Goal: Find specific page/section: Find specific page/section

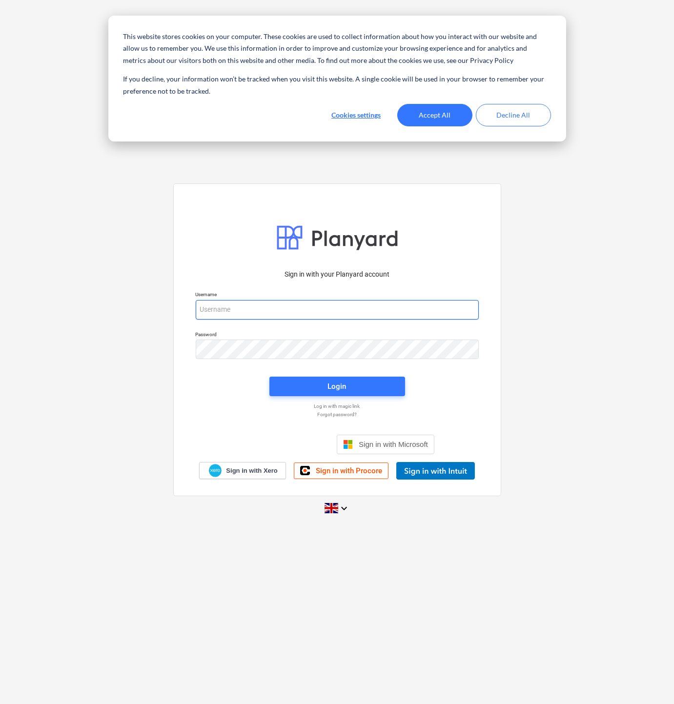
click at [240, 304] on input "email" at bounding box center [337, 310] width 283 height 20
click at [252, 320] on div "Username" at bounding box center [337, 305] width 295 height 40
click at [251, 311] on input "email" at bounding box center [337, 310] width 283 height 20
type input "[EMAIL_ADDRESS][DOMAIN_NAME]"
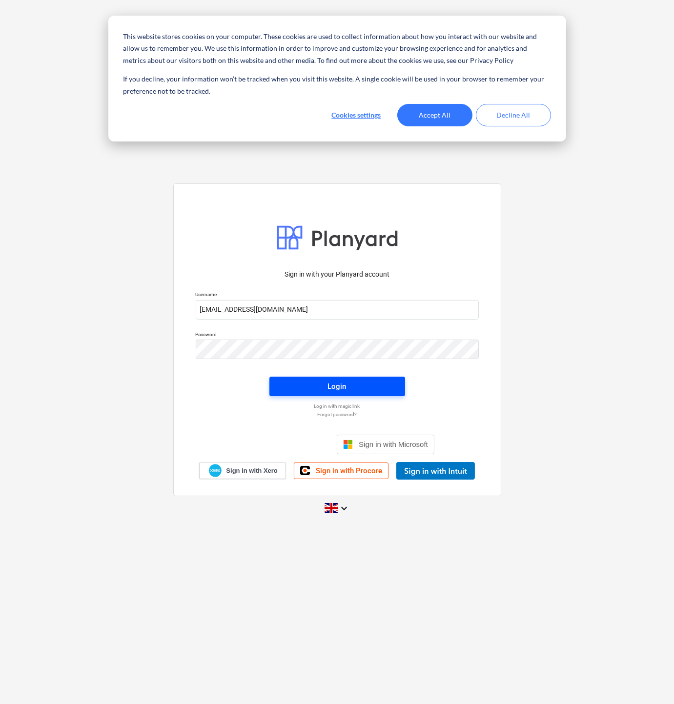
click at [361, 390] on span "Login" at bounding box center [337, 386] width 112 height 13
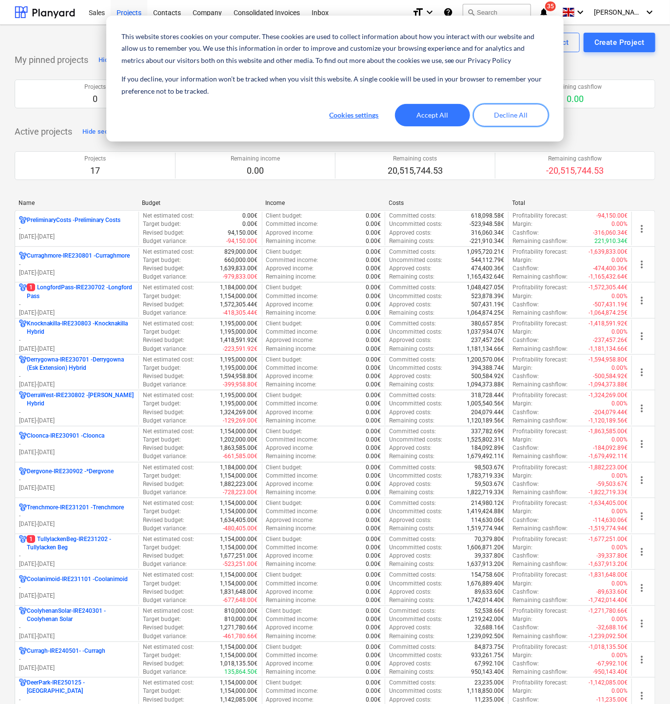
click at [496, 118] on button "Decline All" at bounding box center [511, 115] width 75 height 22
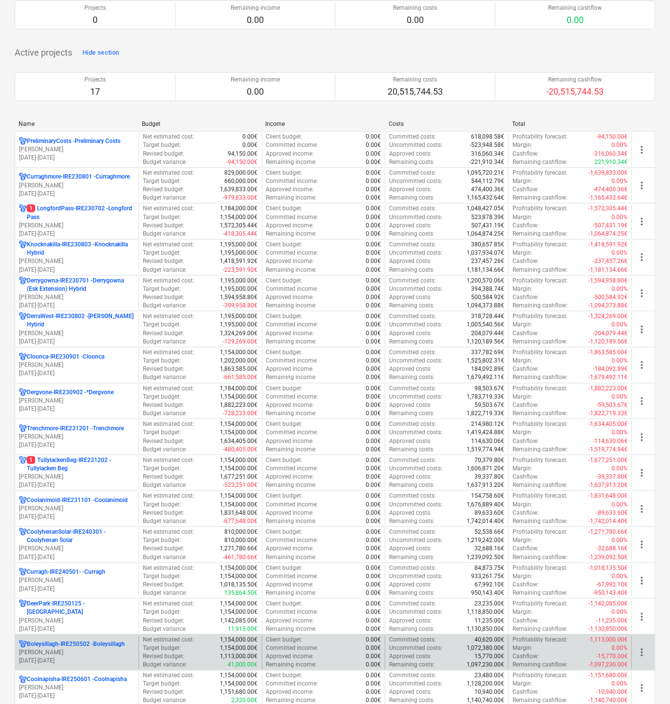
scroll to position [197, 0]
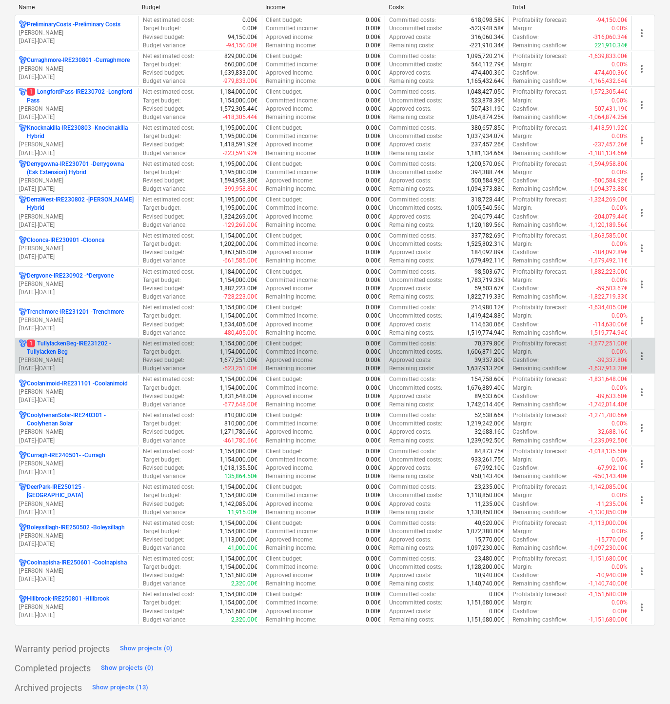
click at [76, 341] on p "1 TullylackenBeg-IRE231202 - Tullylacken Beg" at bounding box center [81, 347] width 108 height 17
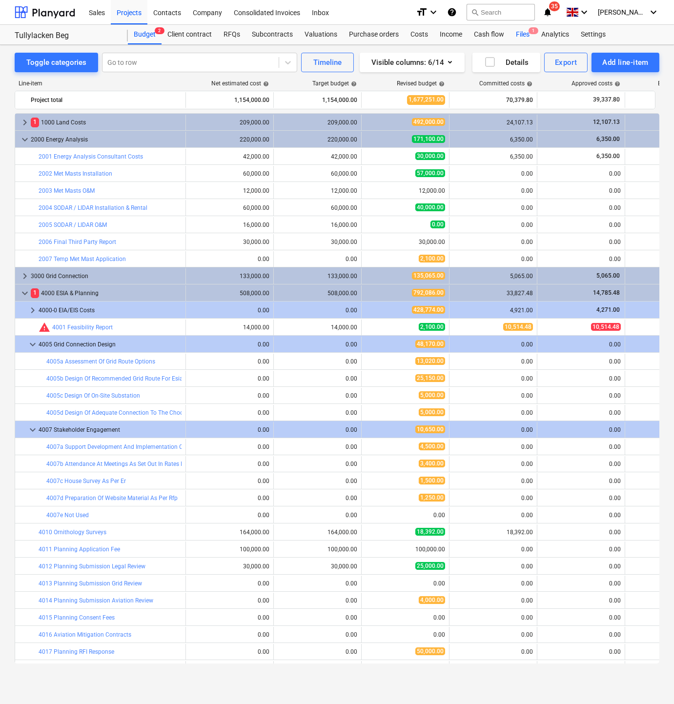
click at [520, 31] on div "Files 1" at bounding box center [522, 35] width 25 height 20
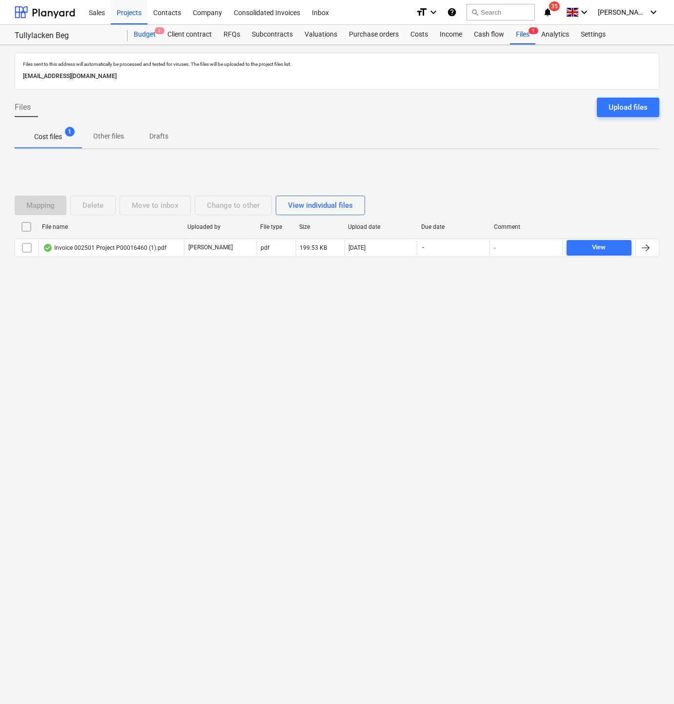
click at [135, 33] on div "Budget 2" at bounding box center [145, 35] width 34 height 20
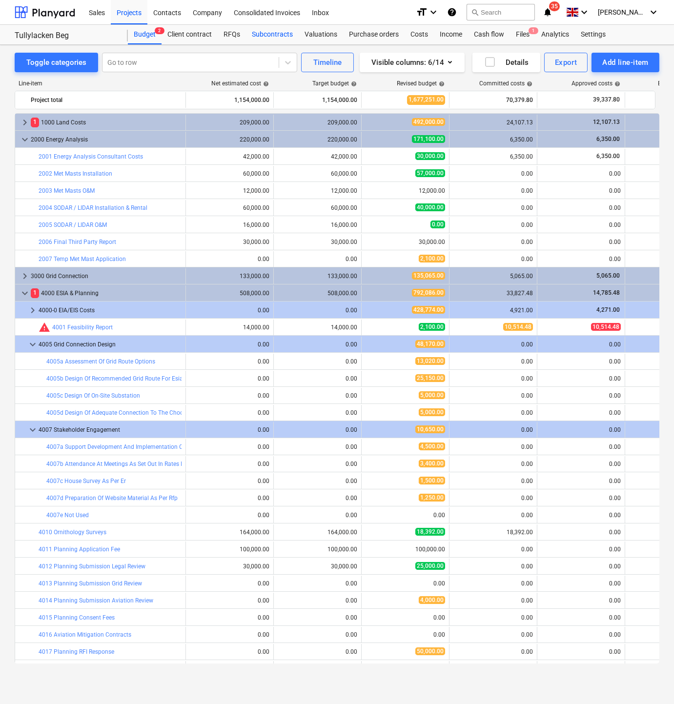
click at [264, 28] on div "Subcontracts" at bounding box center [272, 35] width 53 height 20
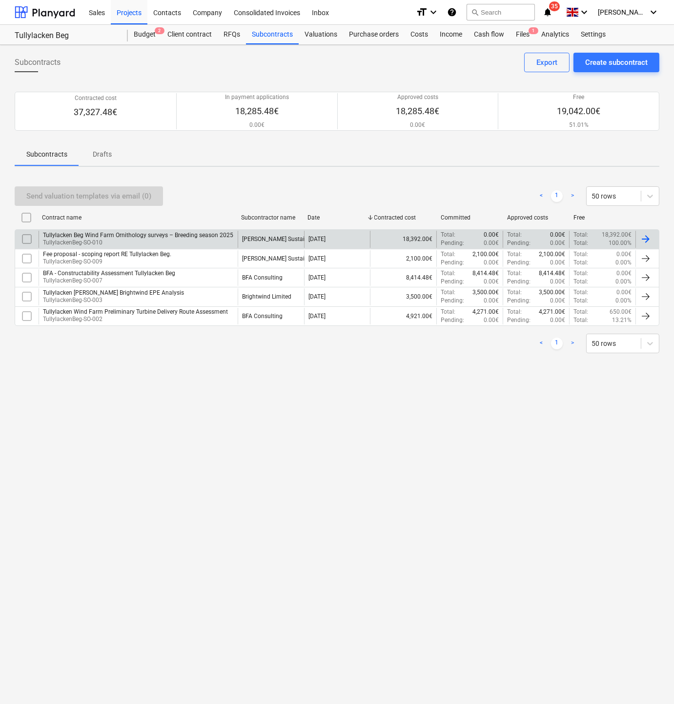
click at [125, 238] on p "TullylackenBeg-SO-010" at bounding box center [138, 242] width 190 height 8
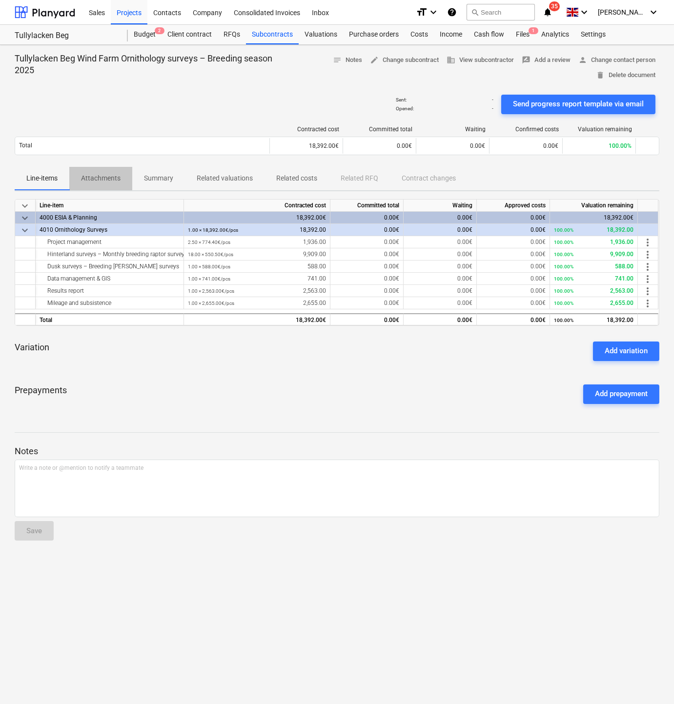
click at [98, 182] on p "Attachments" at bounding box center [101, 178] width 40 height 10
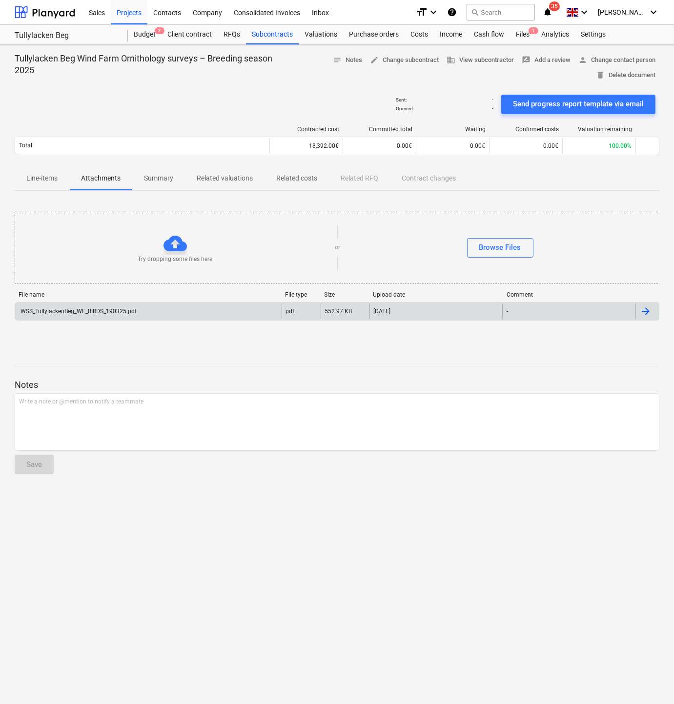
click at [64, 304] on div "WSS_TullylackenBeg_WF_BIRDS_190325.pdf" at bounding box center [148, 311] width 266 height 16
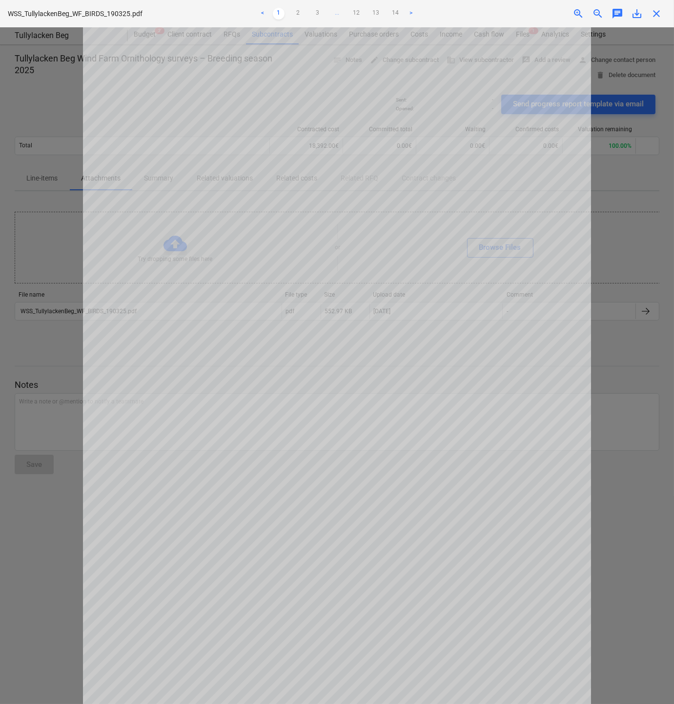
click at [407, 10] on link ">" at bounding box center [411, 14] width 12 height 12
click at [407, 10] on link "14" at bounding box center [405, 14] width 12 height 12
click at [407, 10] on link ">" at bounding box center [411, 14] width 12 height 12
click at [410, 11] on link ">" at bounding box center [411, 14] width 12 height 12
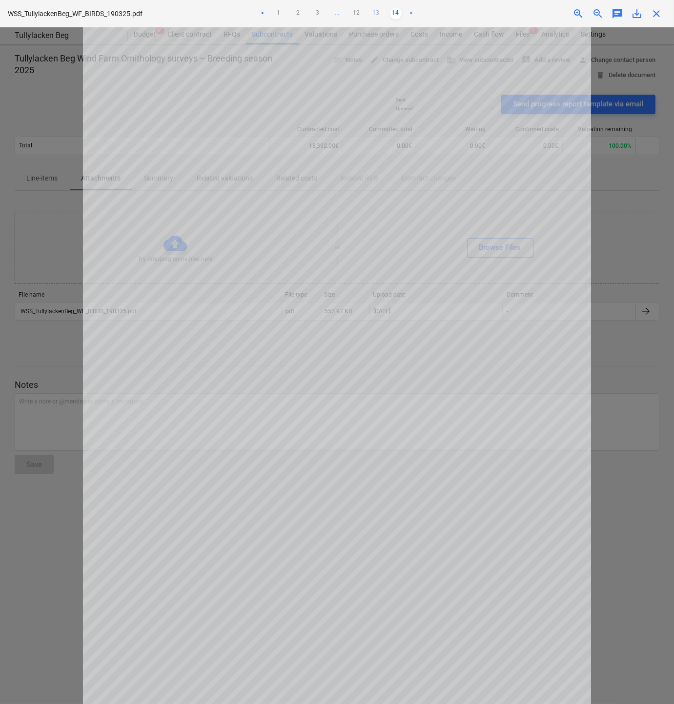
click at [371, 10] on link "13" at bounding box center [376, 14] width 12 height 12
click at [357, 10] on link "12" at bounding box center [357, 14] width 12 height 12
click at [252, 8] on link "<" at bounding box center [253, 14] width 12 height 12
click at [252, 8] on ul "< 1 2 3 ... 10 11 12 13 14 >" at bounding box center [336, 14] width 219 height 12
click at [244, 10] on link "<" at bounding box center [244, 14] width 12 height 12
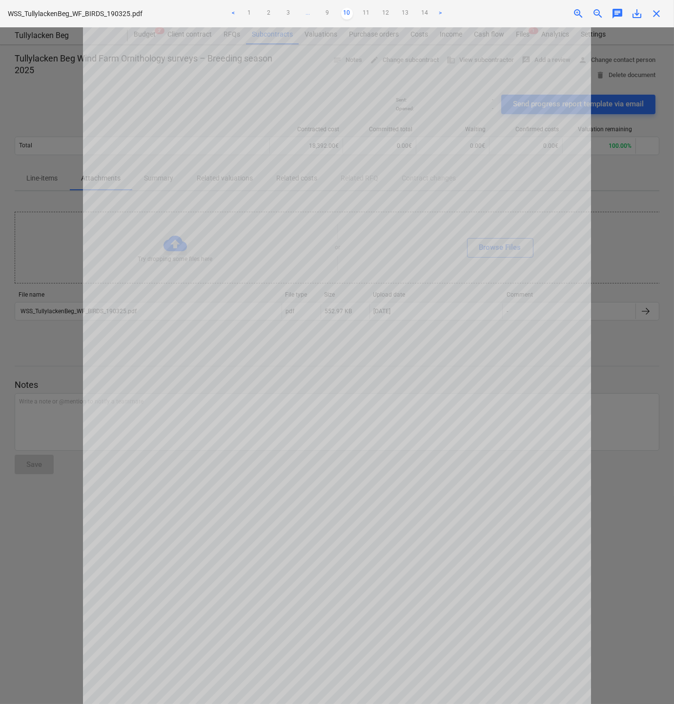
click at [233, 8] on link "<" at bounding box center [234, 14] width 12 height 12
click at [226, 10] on link "<" at bounding box center [224, 14] width 12 height 12
click at [655, 13] on span "close" at bounding box center [656, 14] width 12 height 12
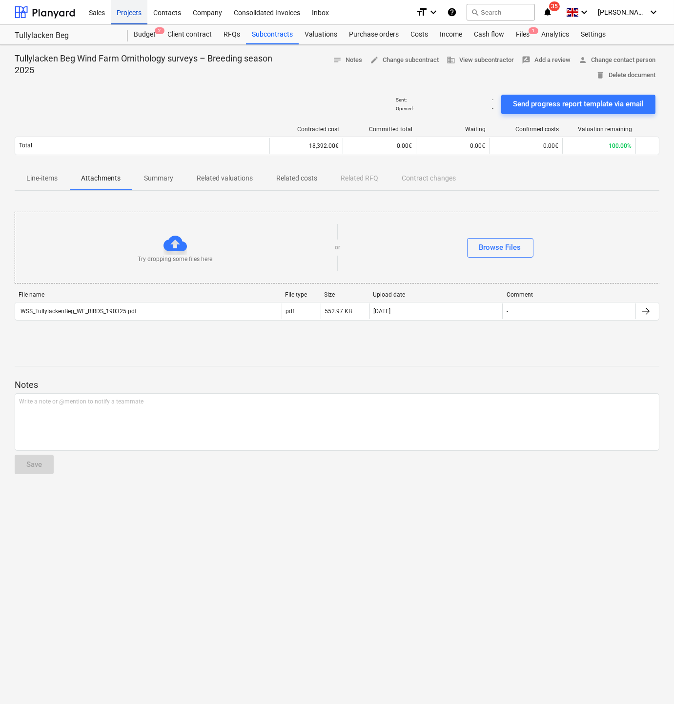
click at [134, 13] on div "Projects" at bounding box center [129, 12] width 37 height 25
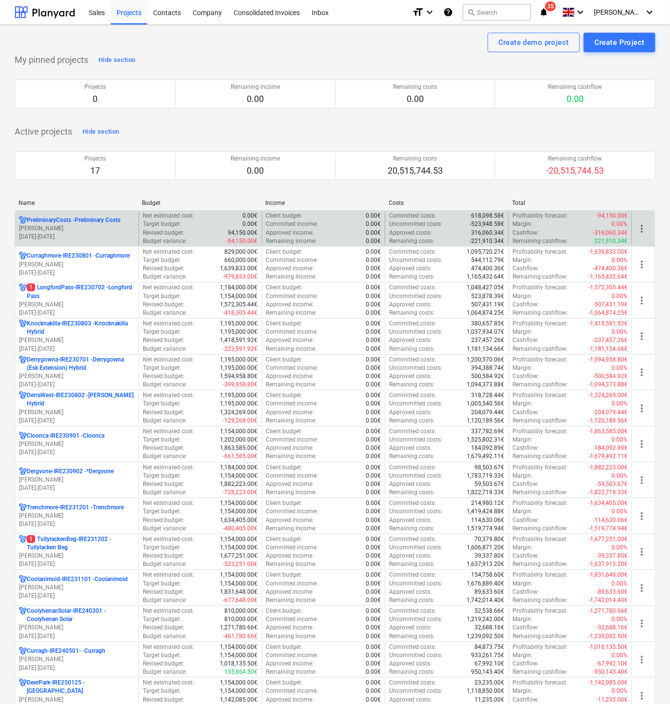
click at [82, 225] on p "[PERSON_NAME]" at bounding box center [77, 228] width 116 height 8
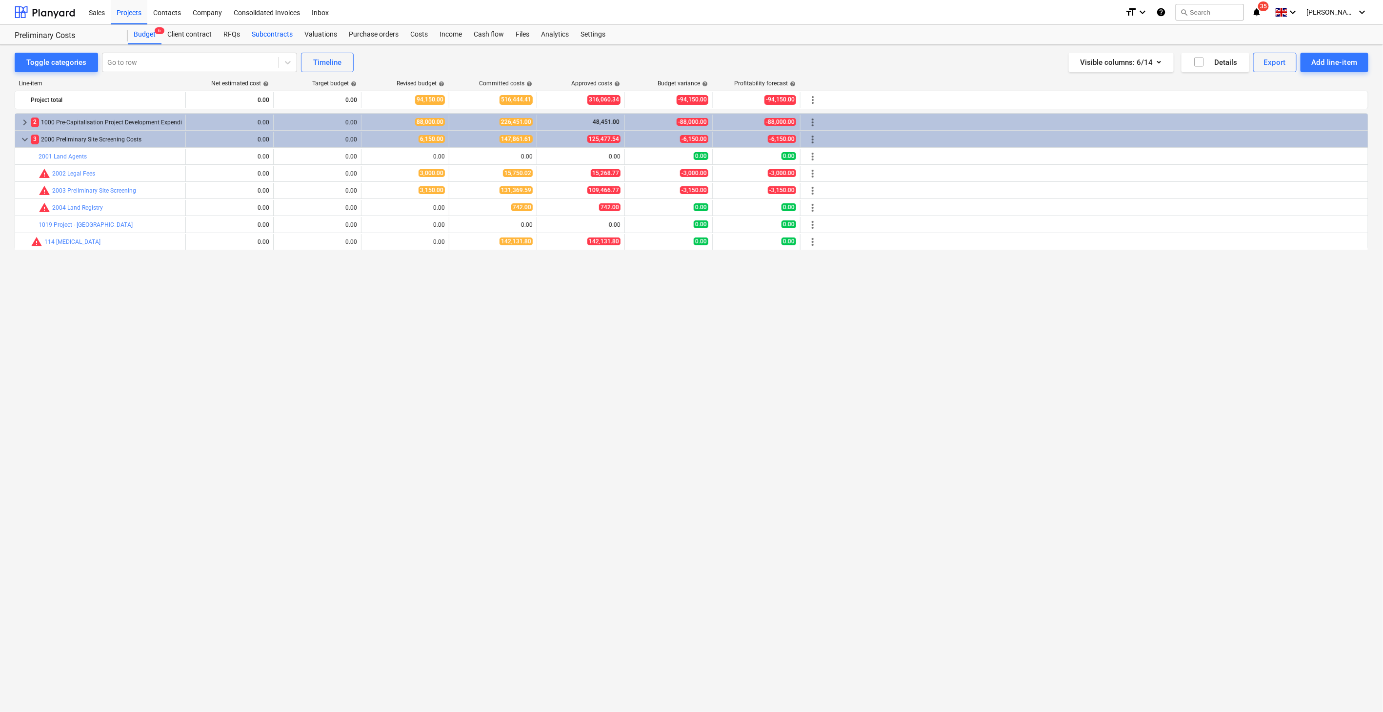
click at [291, 31] on div "Subcontracts" at bounding box center [272, 35] width 53 height 20
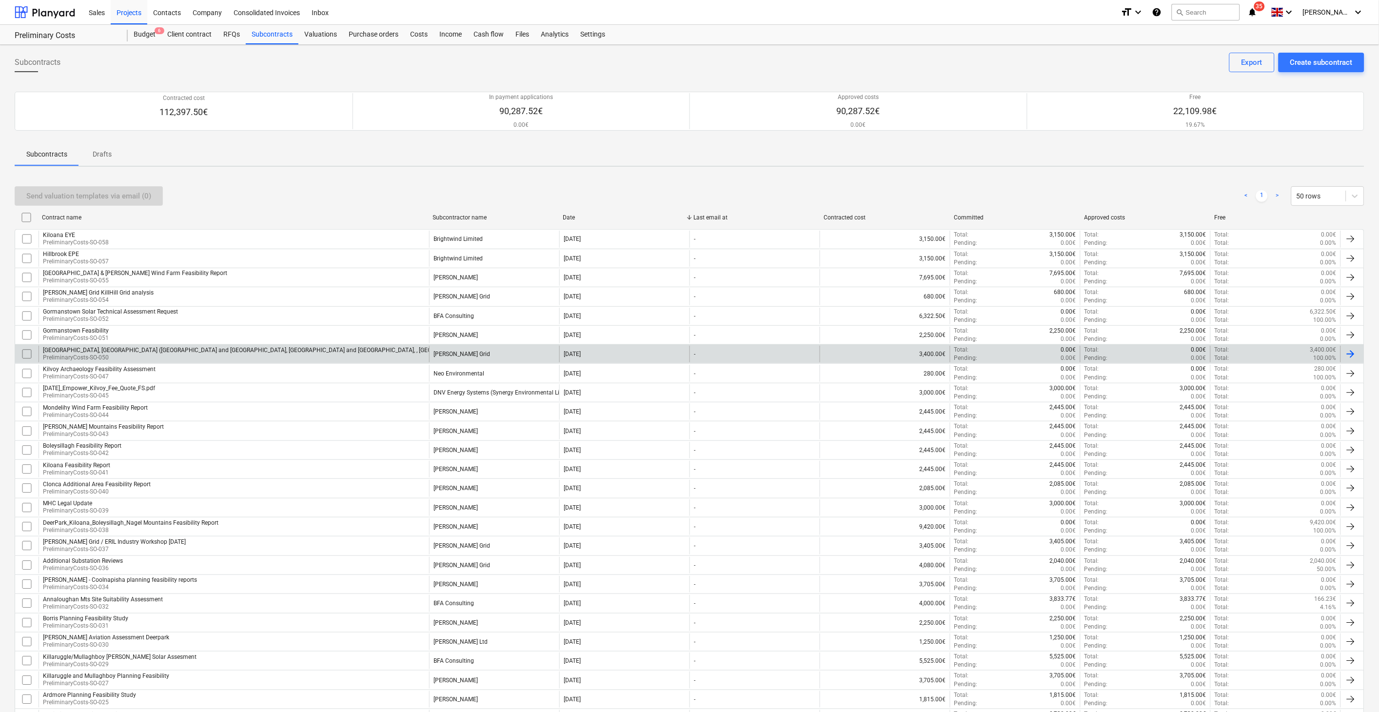
click at [383, 352] on div "[GEOGRAPHIC_DATA], [GEOGRAPHIC_DATA] ([GEOGRAPHIC_DATA] and [GEOGRAPHIC_DATA], …" at bounding box center [234, 354] width 391 height 17
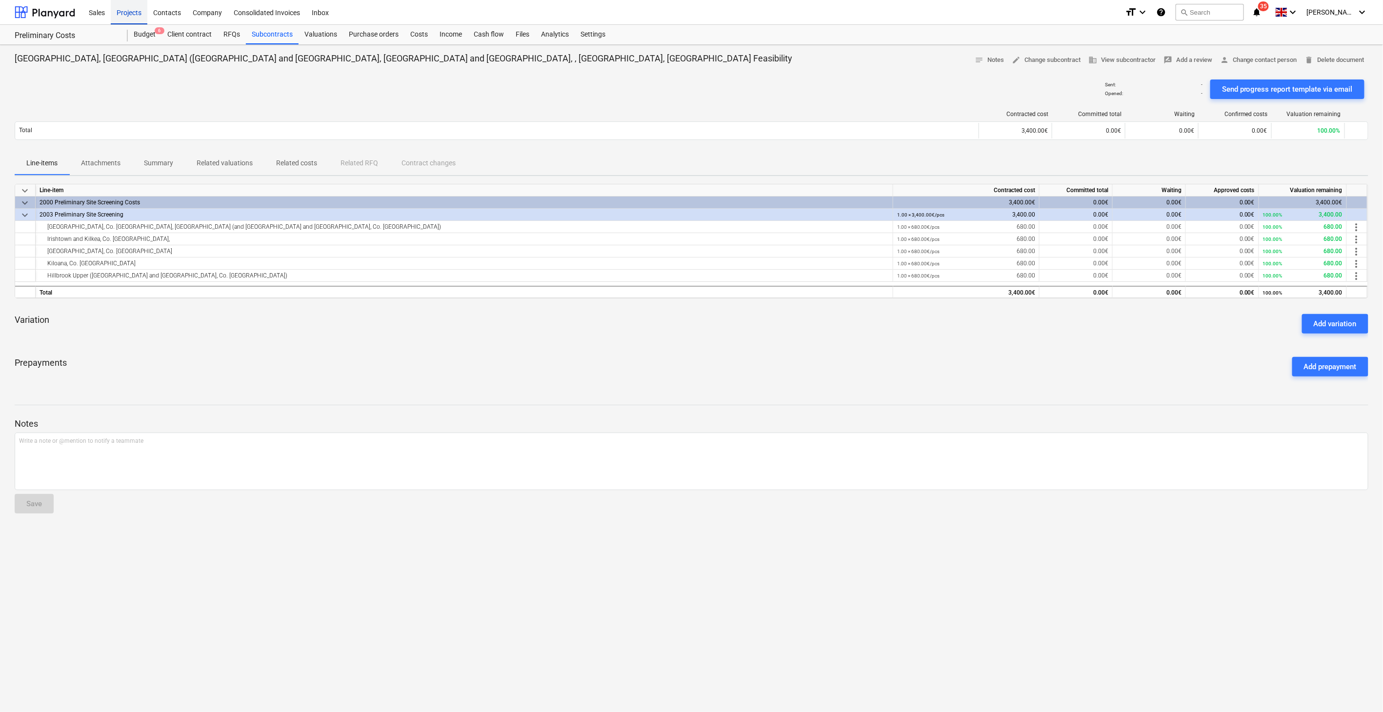
click at [132, 7] on div "Projects" at bounding box center [129, 12] width 37 height 25
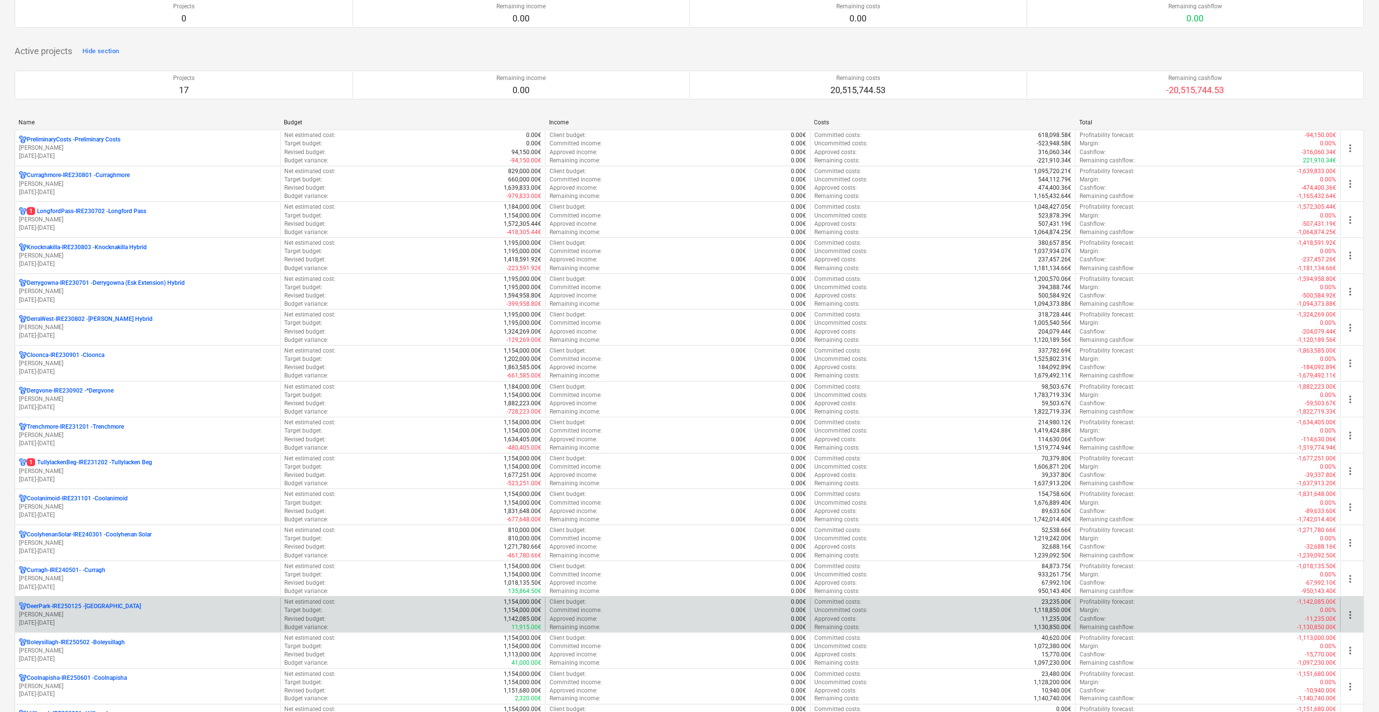
scroll to position [80, 0]
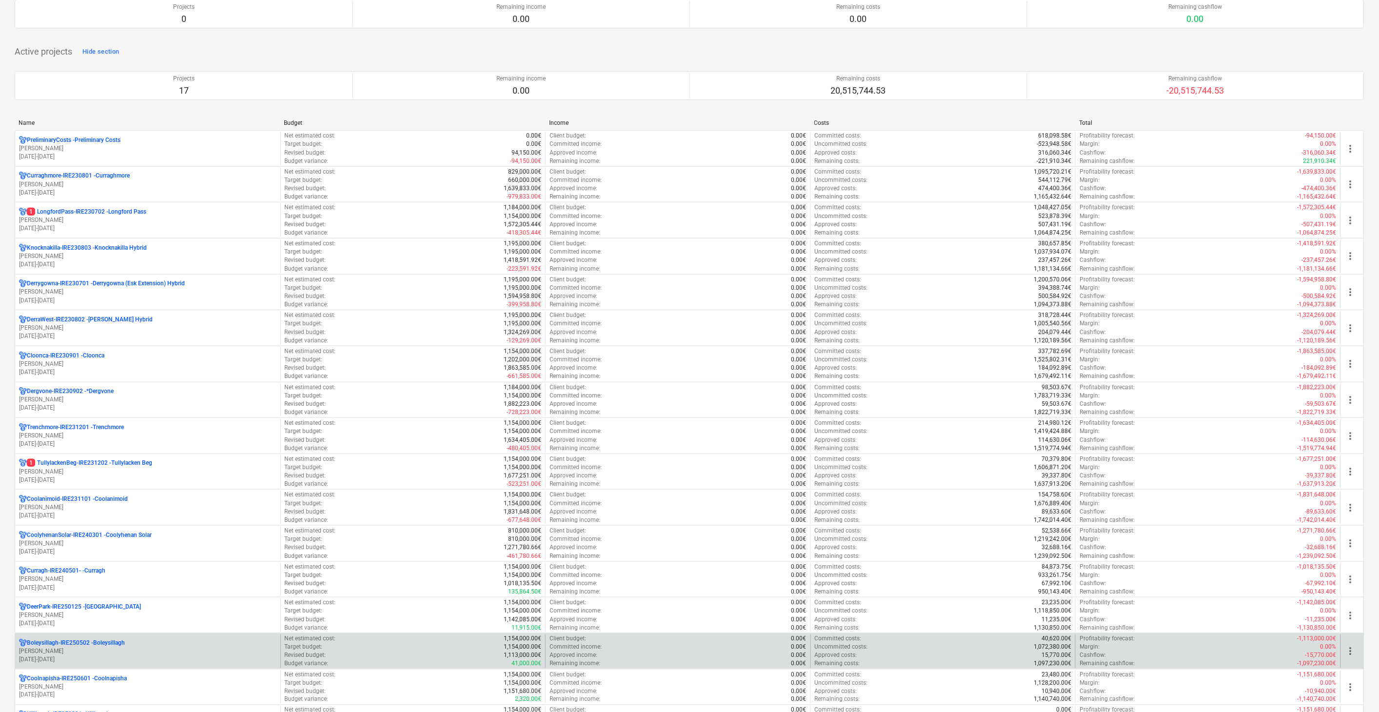
click at [91, 645] on p "Boleysillagh-IRE250502 - [GEOGRAPHIC_DATA]" at bounding box center [76, 643] width 98 height 8
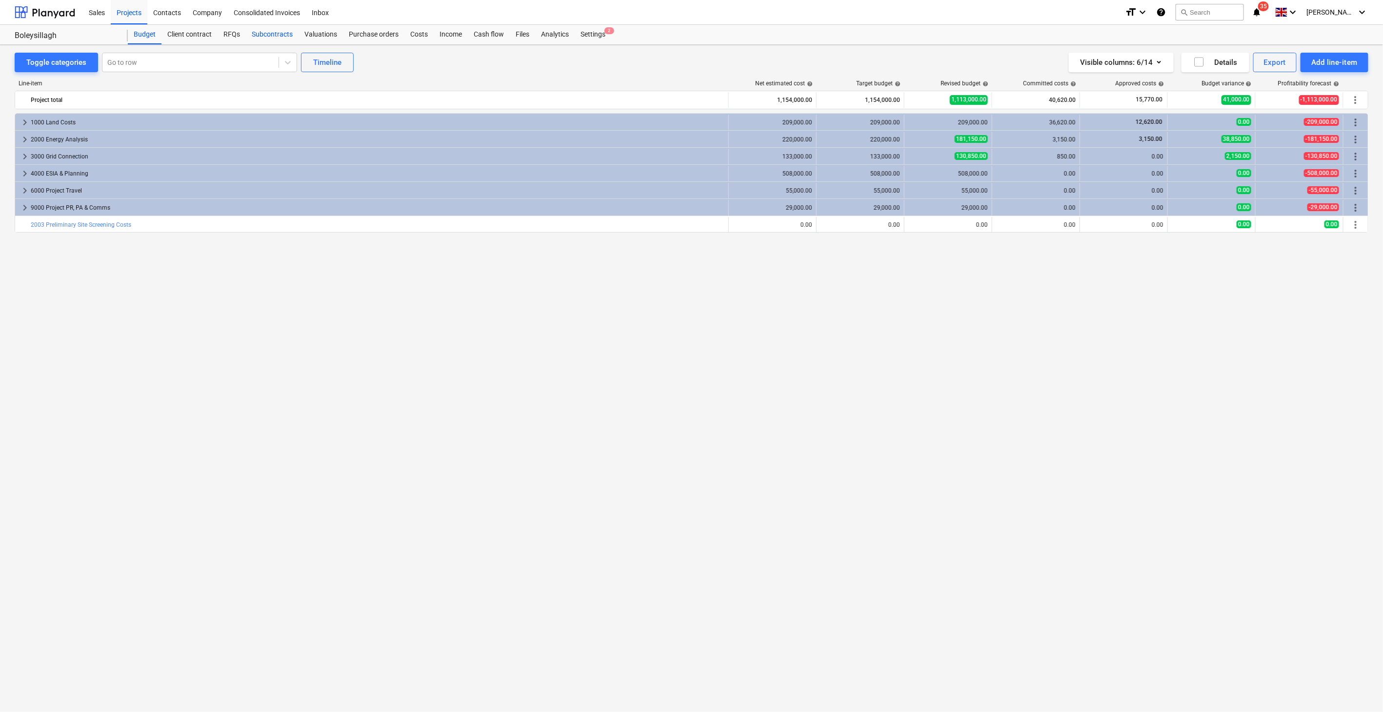
click at [271, 31] on div "Subcontracts" at bounding box center [272, 35] width 53 height 20
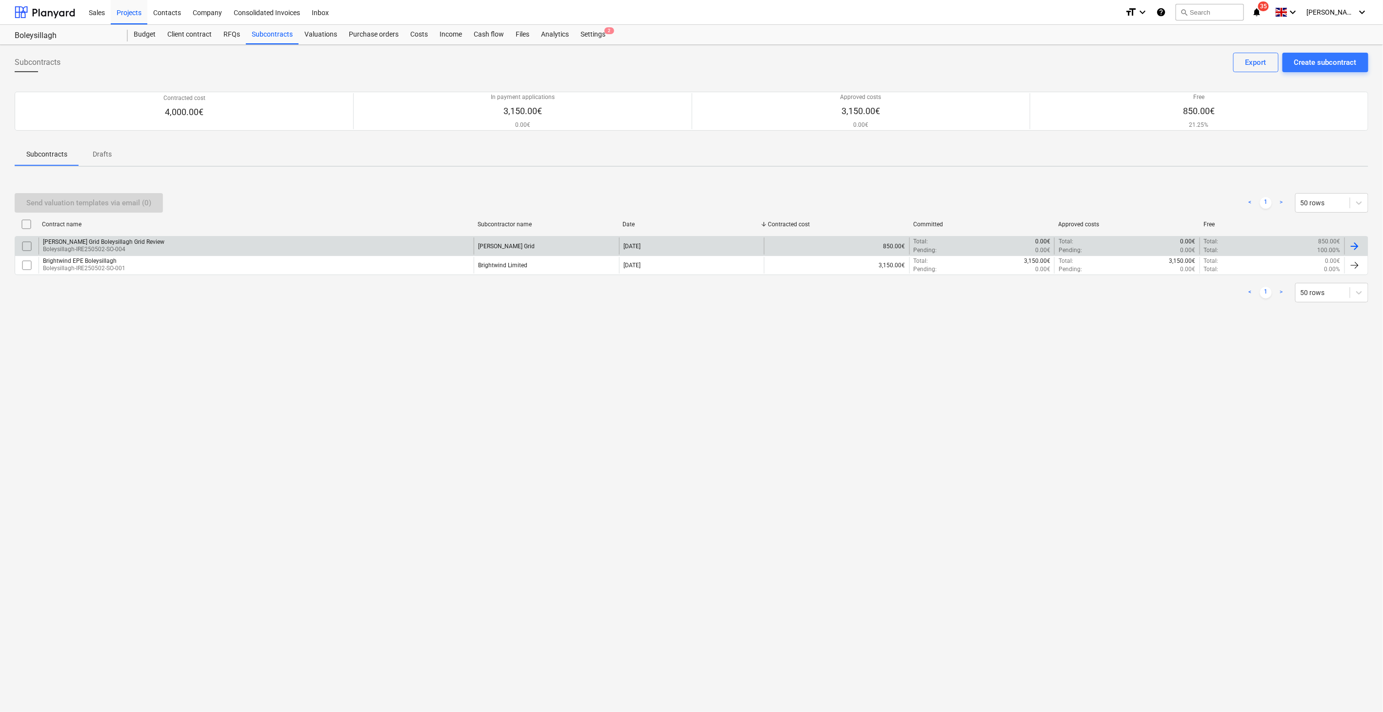
click at [162, 247] on div "[PERSON_NAME] Grid Boleysillagh Grid Review [GEOGRAPHIC_DATA]-IRE250502-SO-004" at bounding box center [256, 246] width 435 height 17
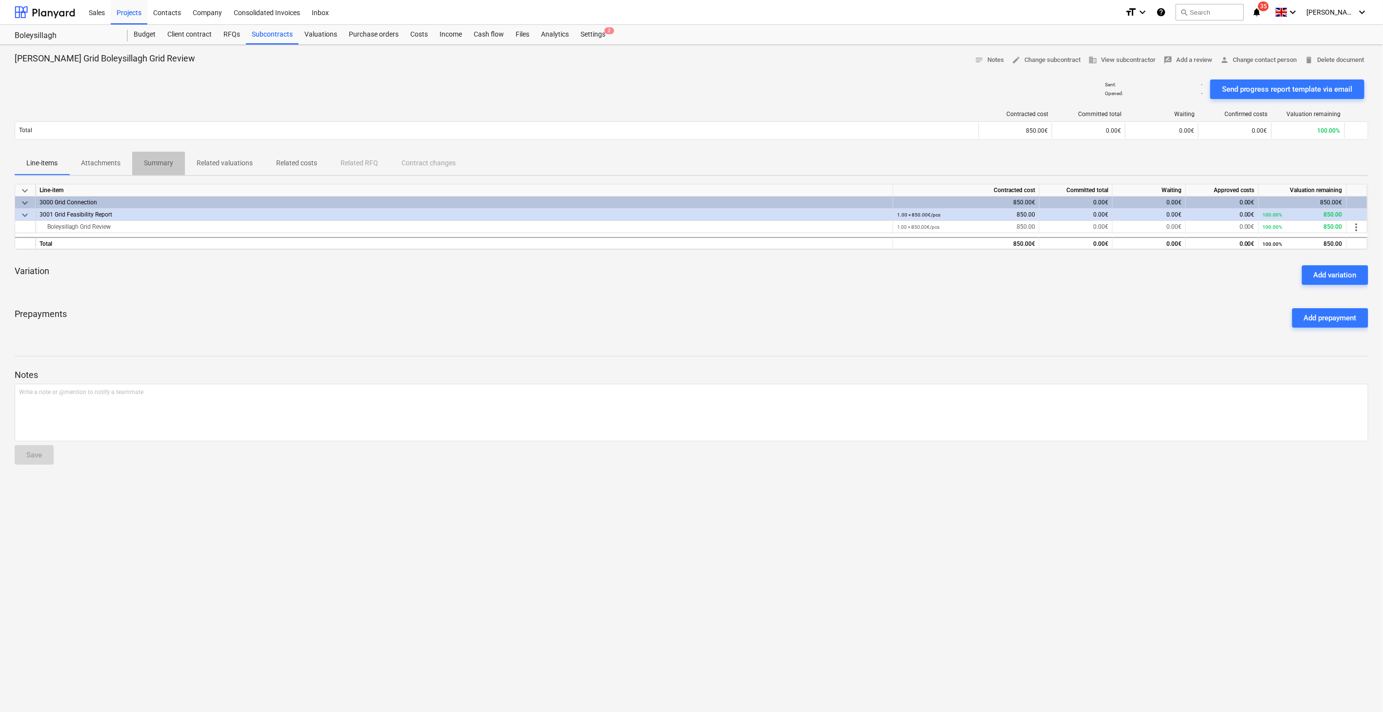
click at [160, 159] on p "Summary" at bounding box center [158, 163] width 29 height 10
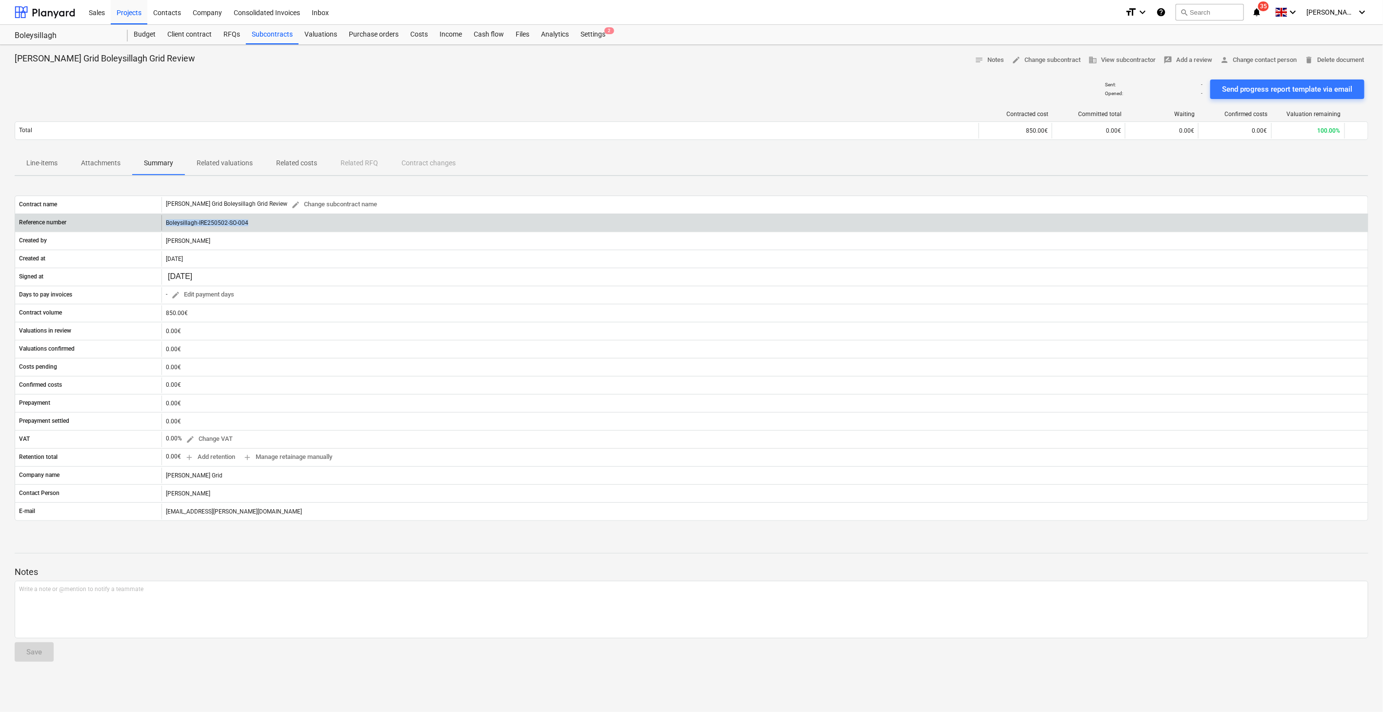
drag, startPoint x: 246, startPoint y: 221, endPoint x: 163, endPoint y: 225, distance: 83.0
click at [163, 225] on div "Boleysillagh-IRE250502-SO-004" at bounding box center [764, 223] width 1206 height 16
copy div "Boleysillagh-IRE250502-SO-004"
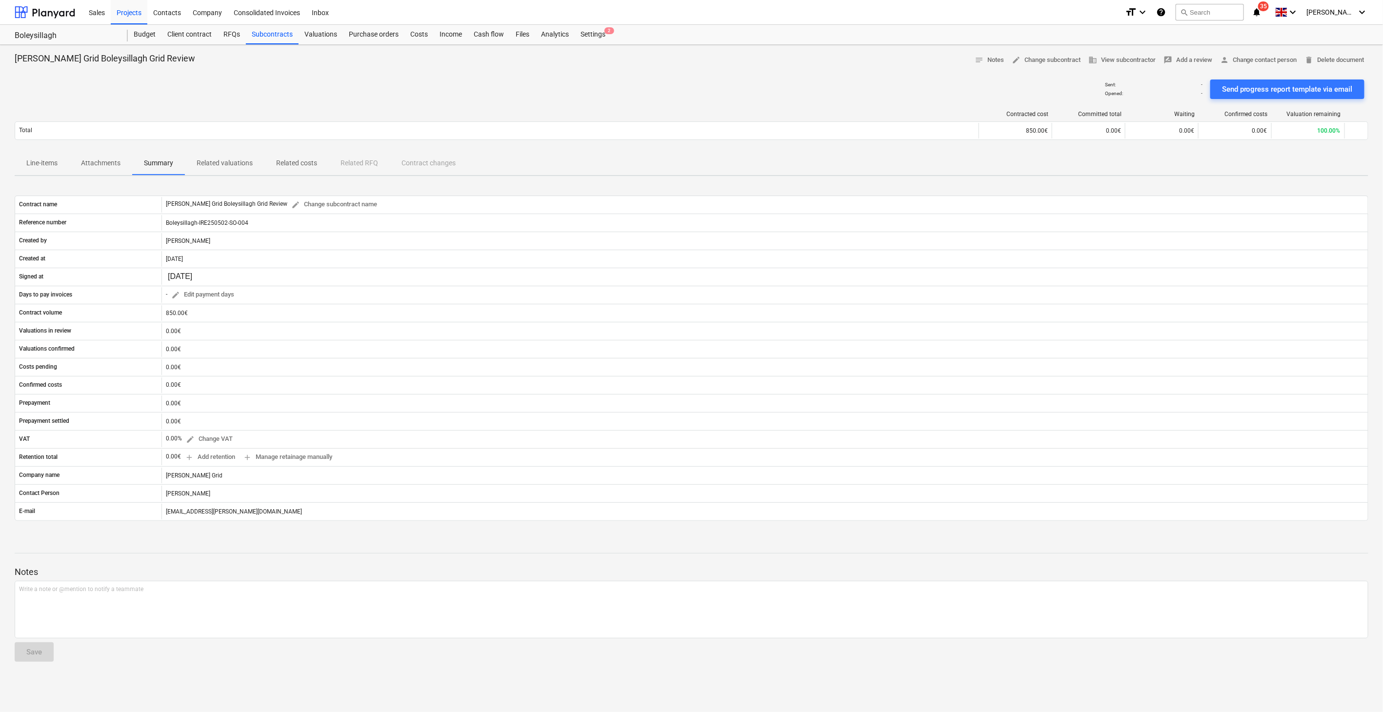
click at [246, 540] on div "[PERSON_NAME] Grid Boleysillagh Grid Review notes Notes edit Change subcontract…" at bounding box center [691, 378] width 1383 height 667
click at [67, 163] on span "Line-items" at bounding box center [42, 163] width 55 height 16
